Goal: Information Seeking & Learning: Learn about a topic

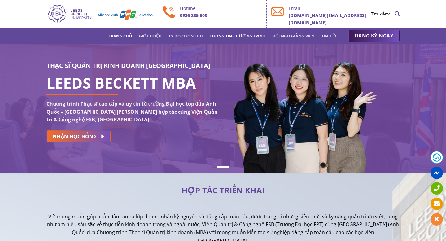
click at [233, 34] on link "Thông tin chương trình" at bounding box center [238, 35] width 56 height 11
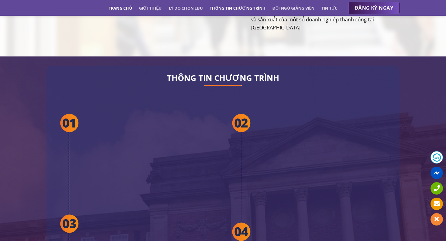
scroll to position [1128, 0]
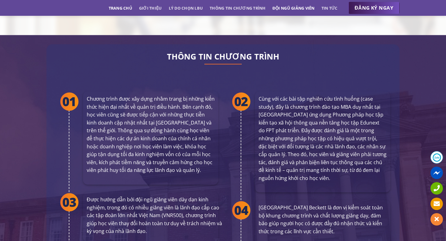
click at [288, 9] on link "Đội ngũ giảng viên" at bounding box center [294, 7] width 42 height 11
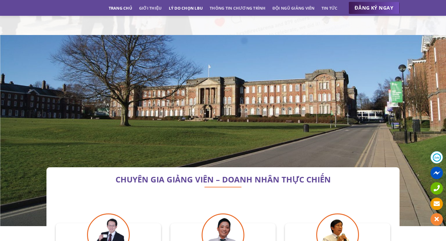
click at [184, 10] on link "Lý do chọn LBU" at bounding box center [186, 7] width 34 height 11
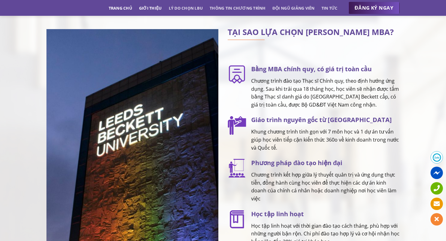
scroll to position [778, 0]
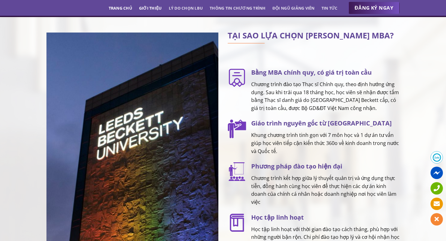
click at [158, 8] on link "Giới thiệu" at bounding box center [150, 7] width 23 height 11
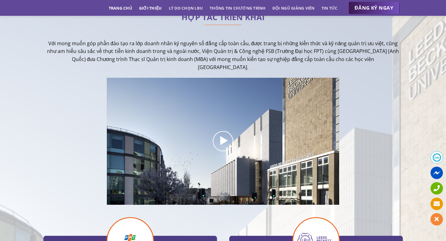
scroll to position [152, 0]
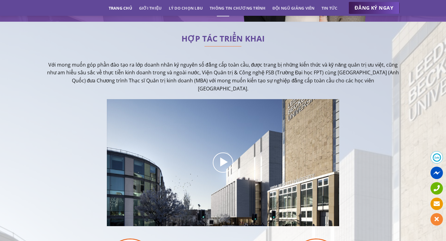
click at [117, 9] on link "Trang chủ" at bounding box center [121, 7] width 24 height 11
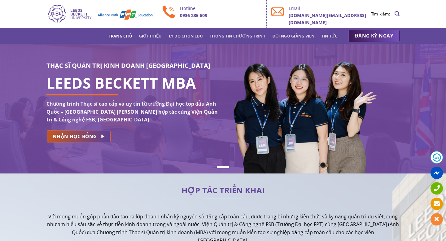
click at [84, 136] on span "NHẬN HỌC BỔNG" at bounding box center [75, 137] width 44 height 8
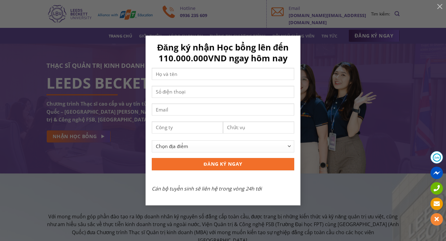
click at [332, 199] on div "Đăng ký nhận Học bổng lên đến 110.000.000VND ngay hôm nay Chọn địa điểm [GEOGRA…" at bounding box center [223, 121] width 428 height 170
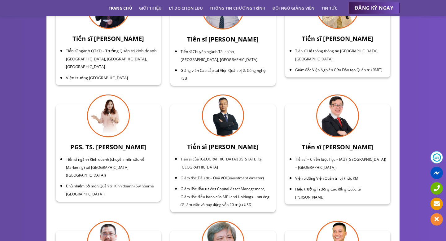
scroll to position [2014, 0]
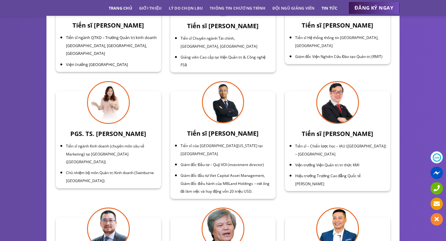
click at [335, 11] on link "Tin tức" at bounding box center [330, 7] width 16 height 11
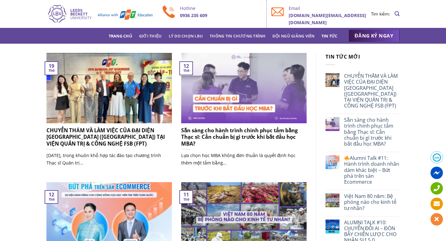
click at [119, 38] on link "Trang chủ" at bounding box center [121, 35] width 24 height 11
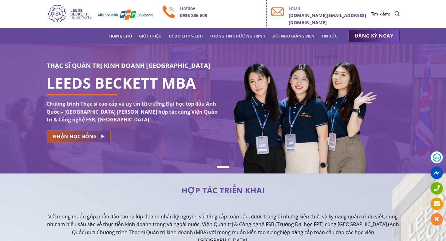
click at [84, 134] on span "NHẬN HỌC BỔNG" at bounding box center [75, 137] width 44 height 8
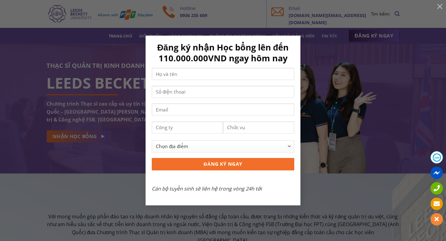
click at [69, 200] on div "Đăng ký nhận Học bổng lên đến 110.000.000VND ngay hôm nay Chọn địa điểm Hà Nội …" at bounding box center [223, 121] width 428 height 170
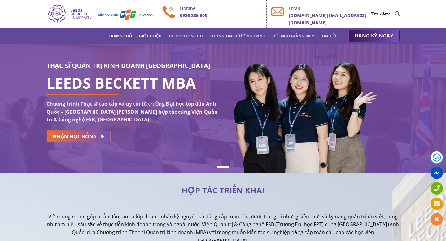
click at [146, 36] on link "Giới thiệu" at bounding box center [150, 35] width 23 height 11
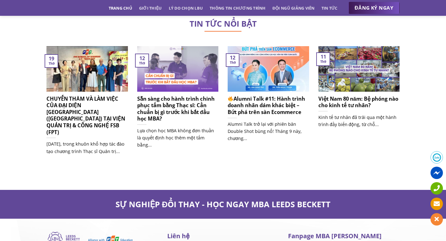
scroll to position [3840, 0]
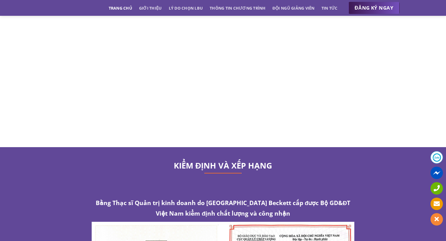
scroll to position [2912, 0]
